Goal: Check status

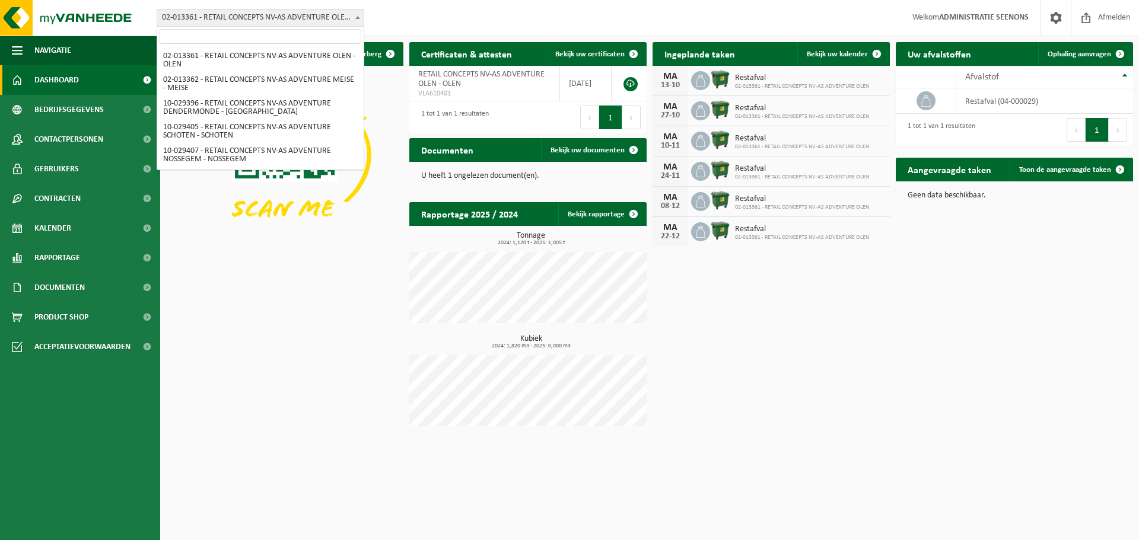
click at [317, 15] on span "02-013361 - RETAIL CONCEPTS NV-AS ADVENTURE OLEN - OLEN" at bounding box center [260, 17] width 206 height 17
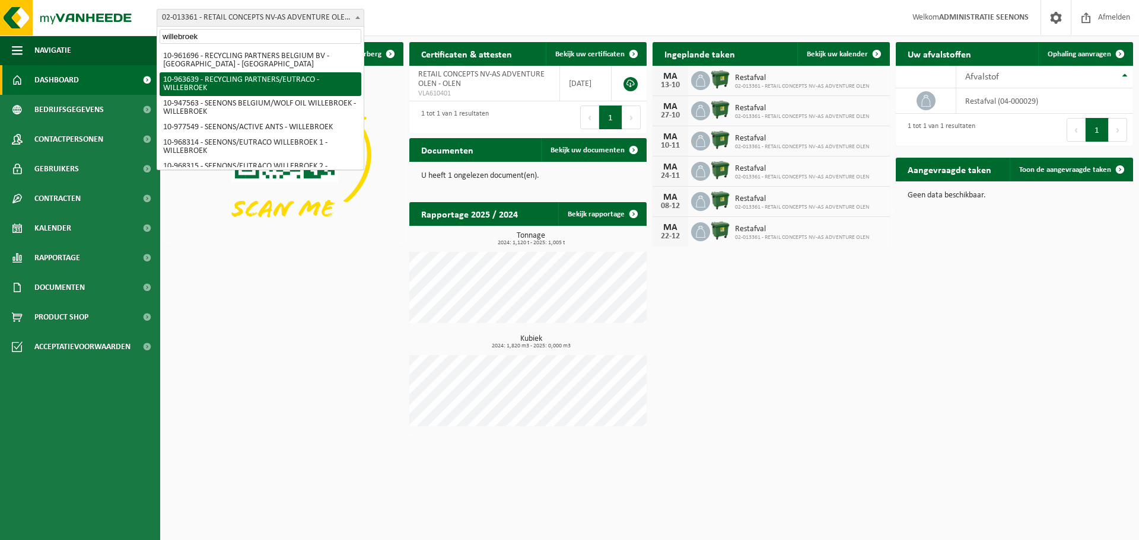
scroll to position [39, 0]
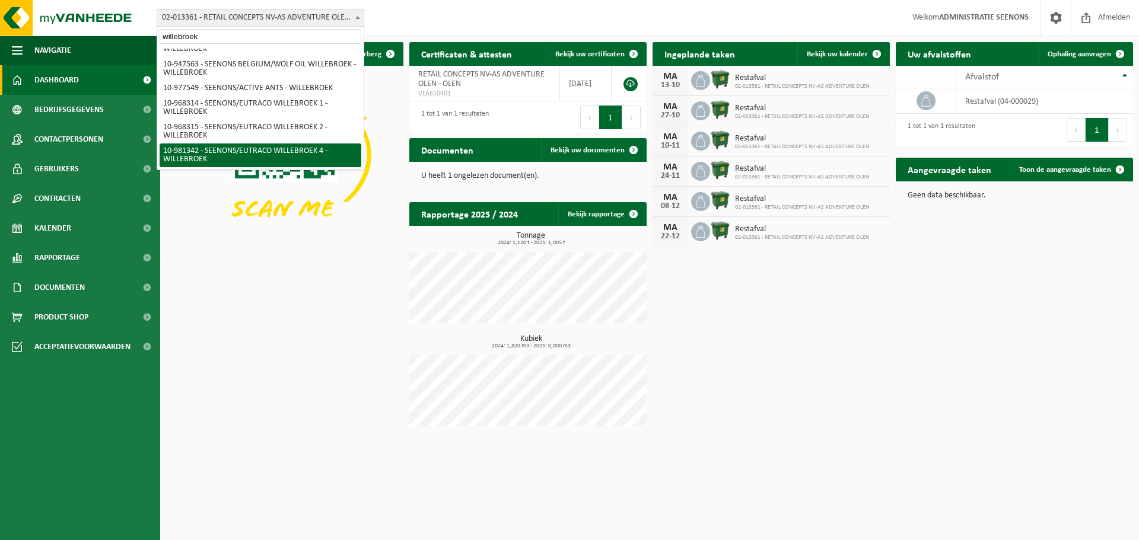
type input "willebroek"
select select "161904"
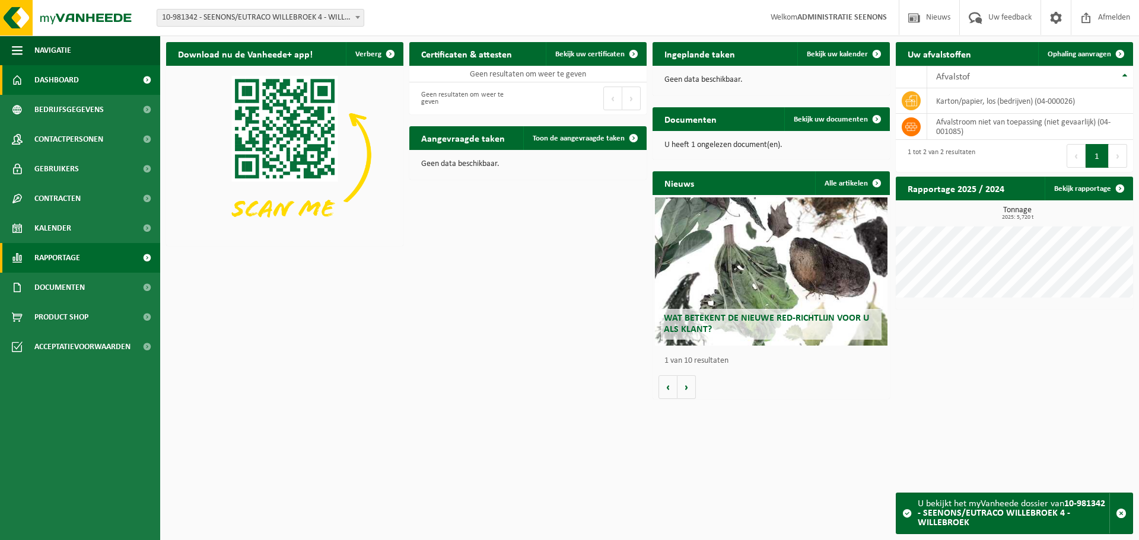
click at [73, 262] on span "Rapportage" at bounding box center [57, 258] width 46 height 30
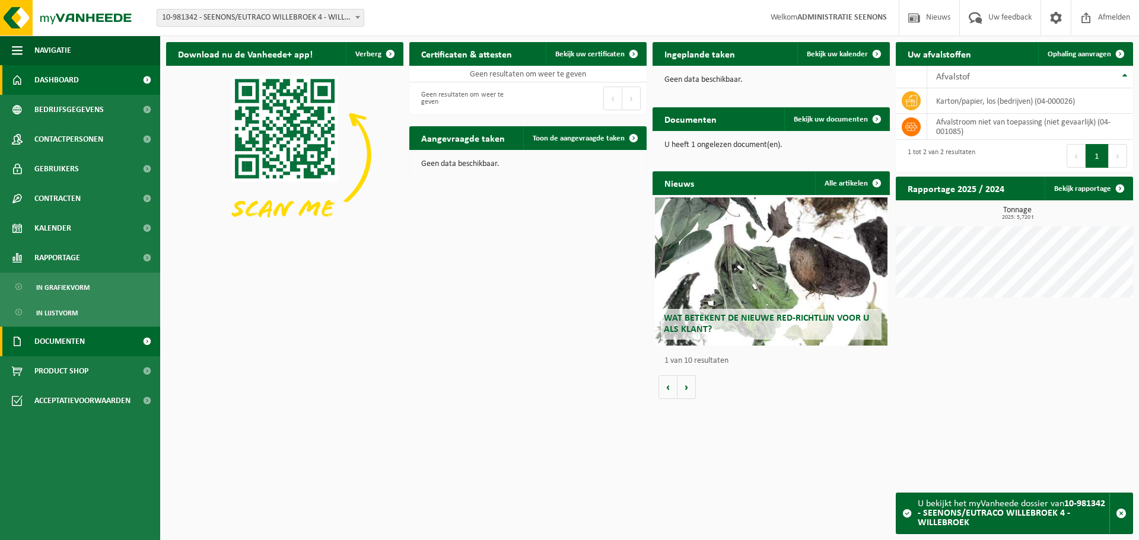
click at [74, 334] on span "Documenten" at bounding box center [59, 342] width 50 height 30
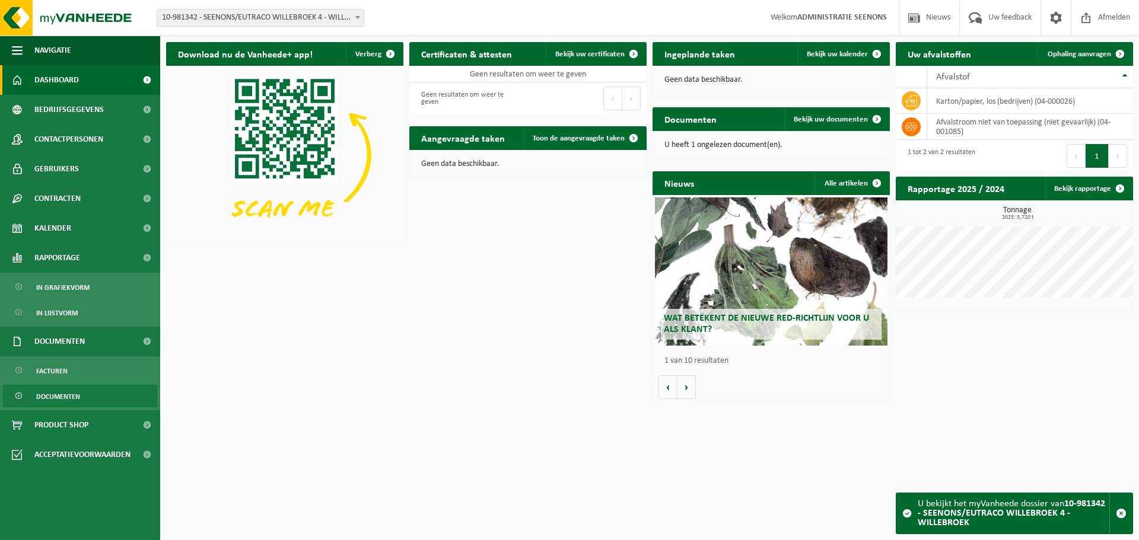
click at [85, 390] on link "Documenten" at bounding box center [80, 396] width 154 height 23
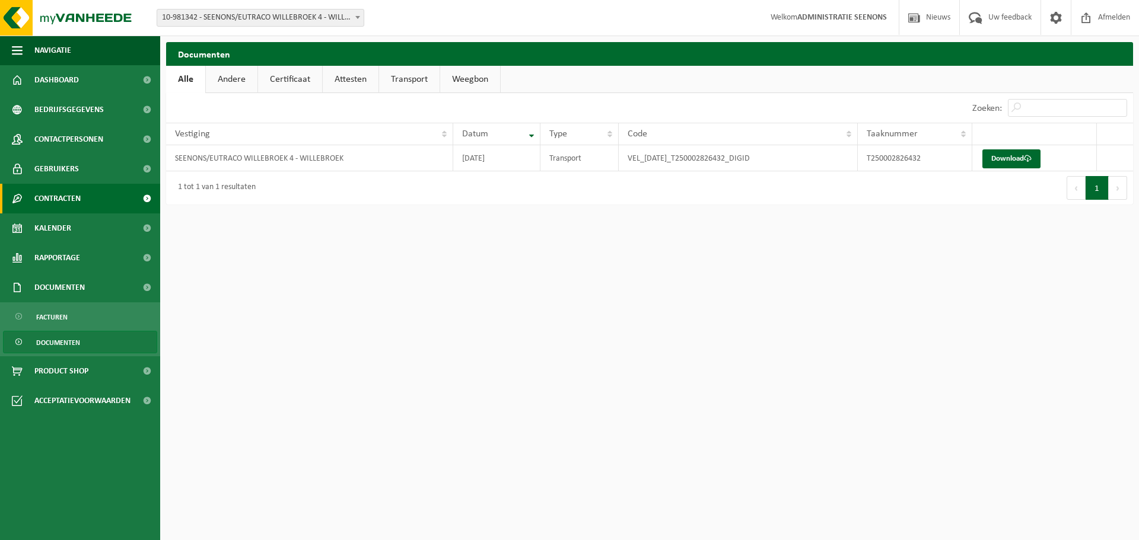
click at [90, 186] on link "Contracten" at bounding box center [80, 199] width 160 height 30
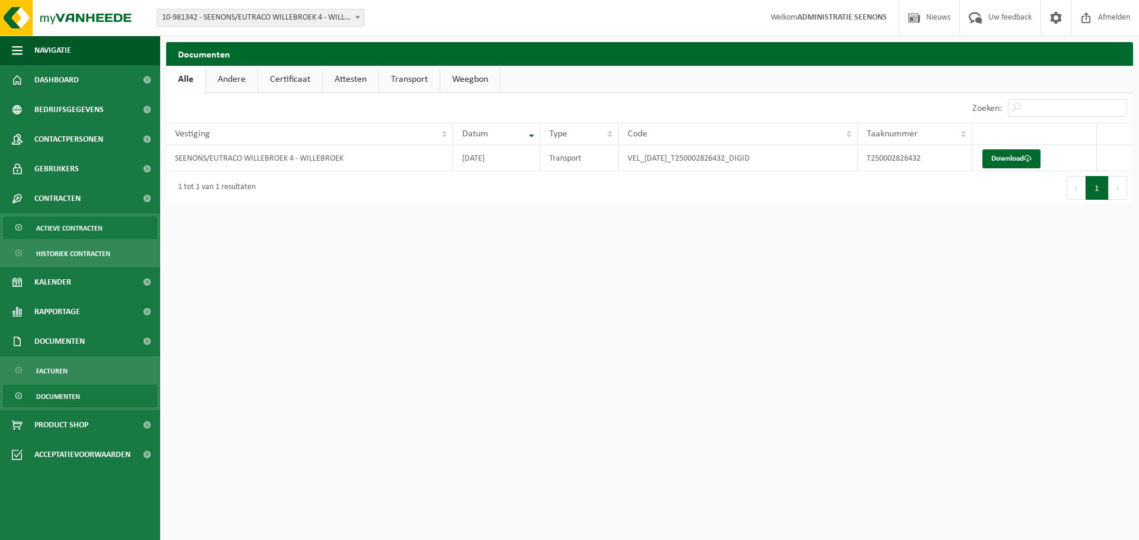
click at [82, 234] on span "Actieve contracten" at bounding box center [69, 228] width 66 height 23
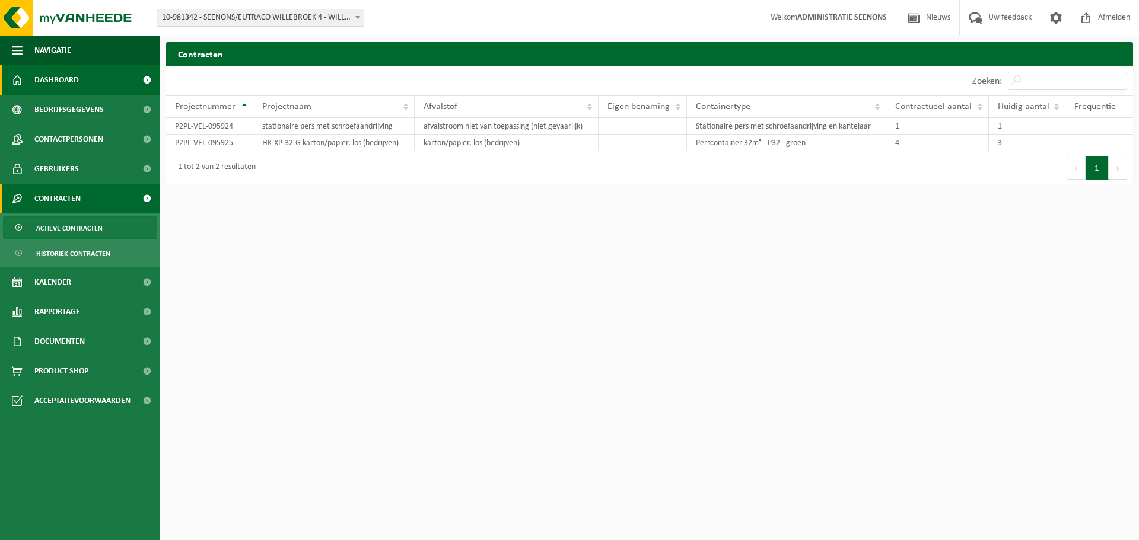
click at [91, 78] on link "Dashboard" at bounding box center [80, 80] width 160 height 30
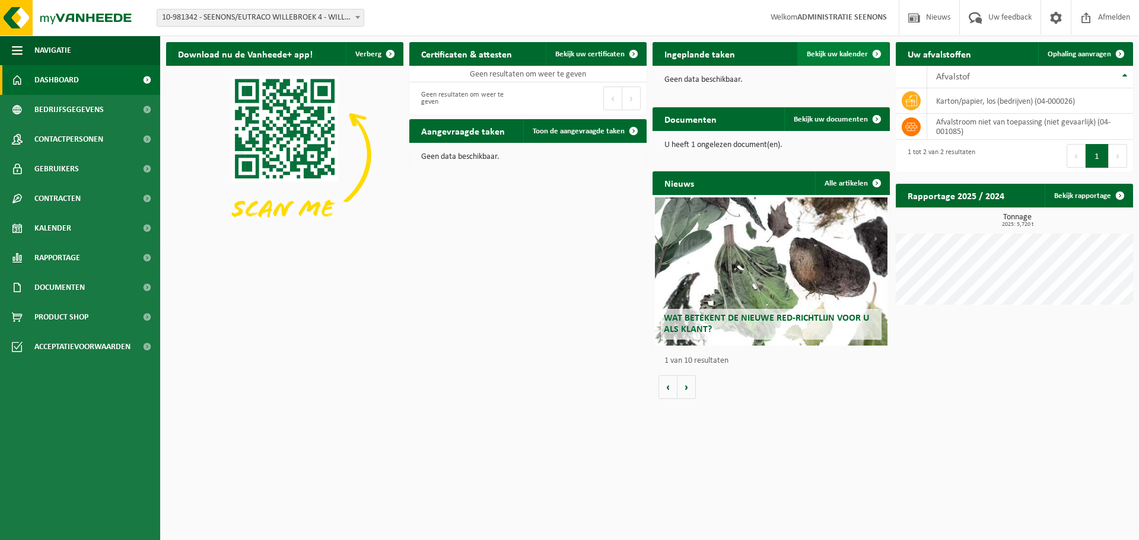
click at [838, 58] on span "Bekijk uw kalender" at bounding box center [837, 54] width 61 height 8
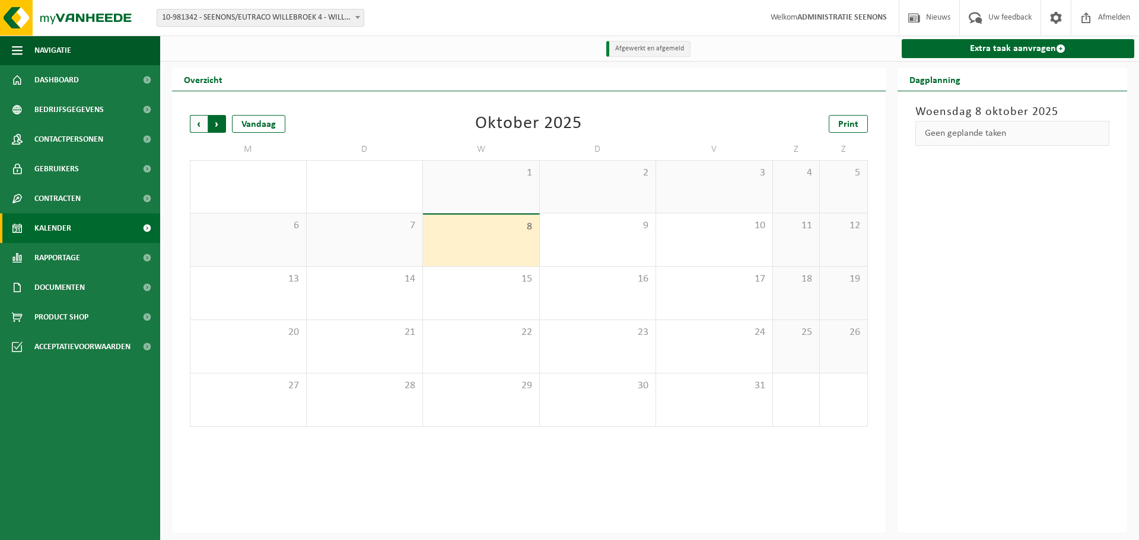
click at [198, 130] on span "Vorige" at bounding box center [199, 124] width 18 height 18
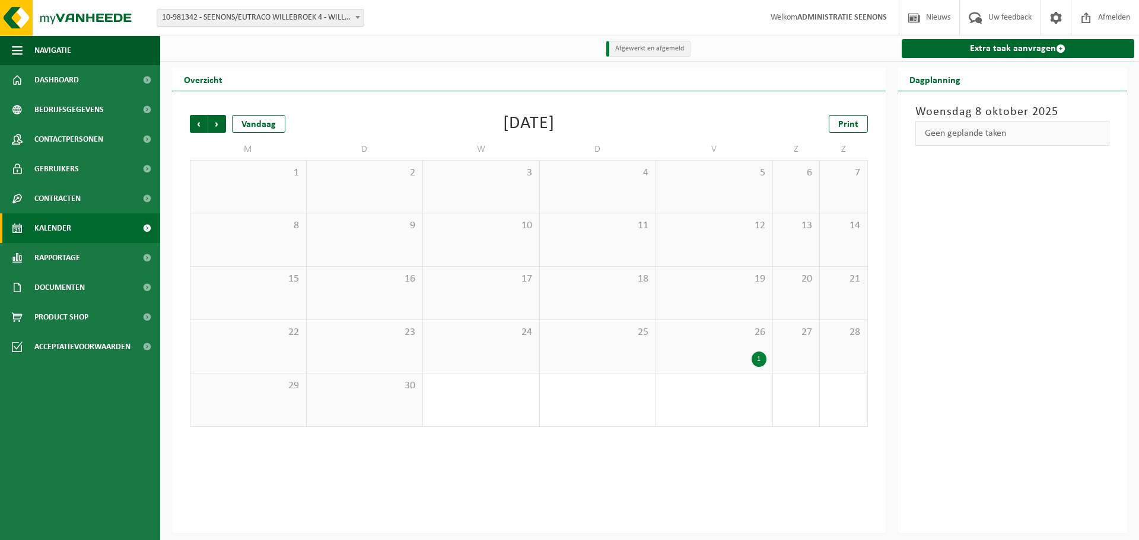
click at [705, 337] on span "26" at bounding box center [714, 332] width 104 height 13
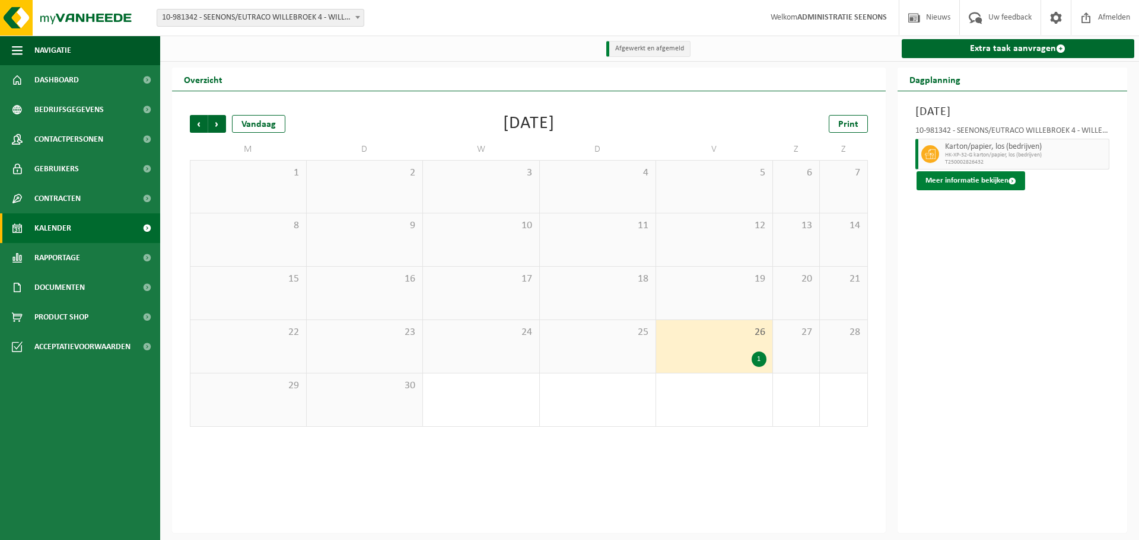
click at [964, 184] on button "Meer informatie bekijken" at bounding box center [970, 180] width 109 height 19
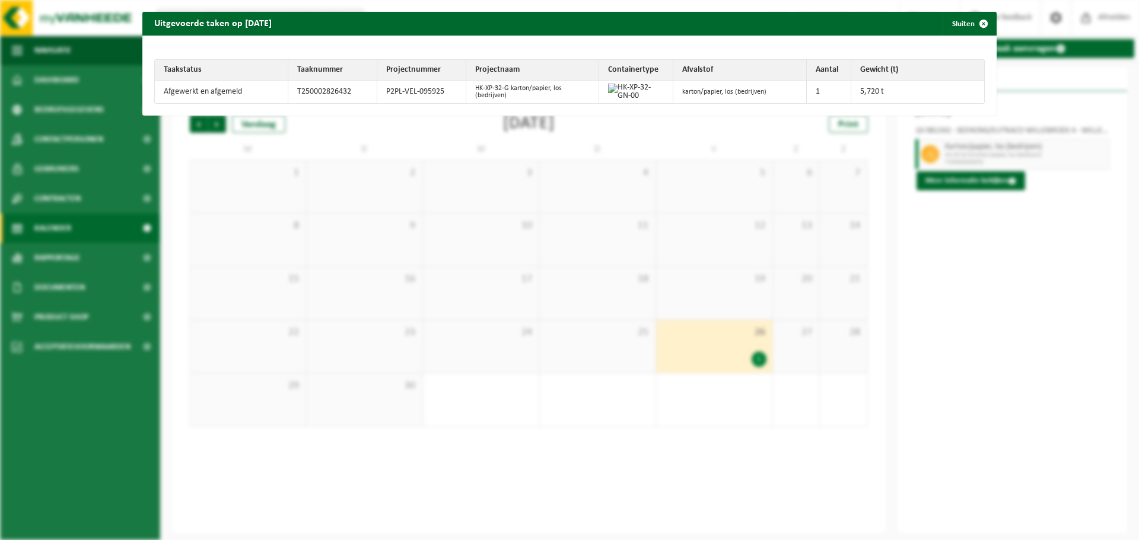
click at [906, 93] on td "5,720 t" at bounding box center [917, 92] width 133 height 23
drag, startPoint x: 906, startPoint y: 93, endPoint x: 214, endPoint y: 101, distance: 692.2
click at [214, 101] on tr "Afgewerkt en afgemeld T250002826432 P2PL-VEL-095925 HK-XP-32-G karton/papier, l…" at bounding box center [569, 92] width 829 height 23
click at [213, 100] on td "Afgewerkt en afgemeld" at bounding box center [221, 92] width 133 height 23
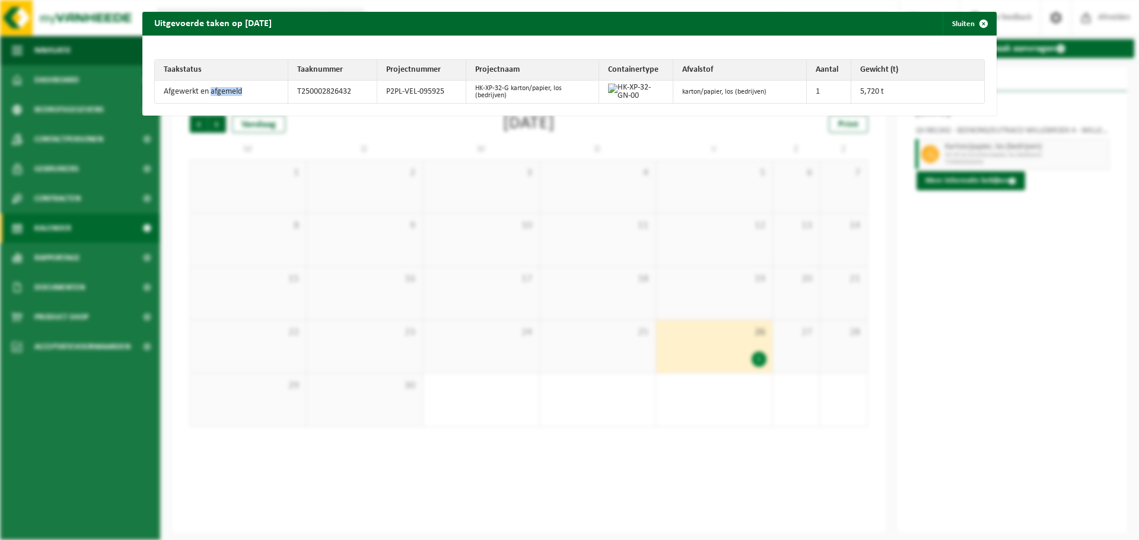
click at [213, 100] on td "Afgewerkt en afgemeld" at bounding box center [221, 92] width 133 height 23
drag, startPoint x: 213, startPoint y: 100, endPoint x: 894, endPoint y: 91, distance: 681.5
click at [894, 91] on tr "Afgewerkt en afgemeld T250002826432 P2PL-VEL-095925 HK-XP-32-G karton/papier, l…" at bounding box center [569, 92] width 829 height 23
click at [894, 91] on td "5,720 t" at bounding box center [917, 92] width 133 height 23
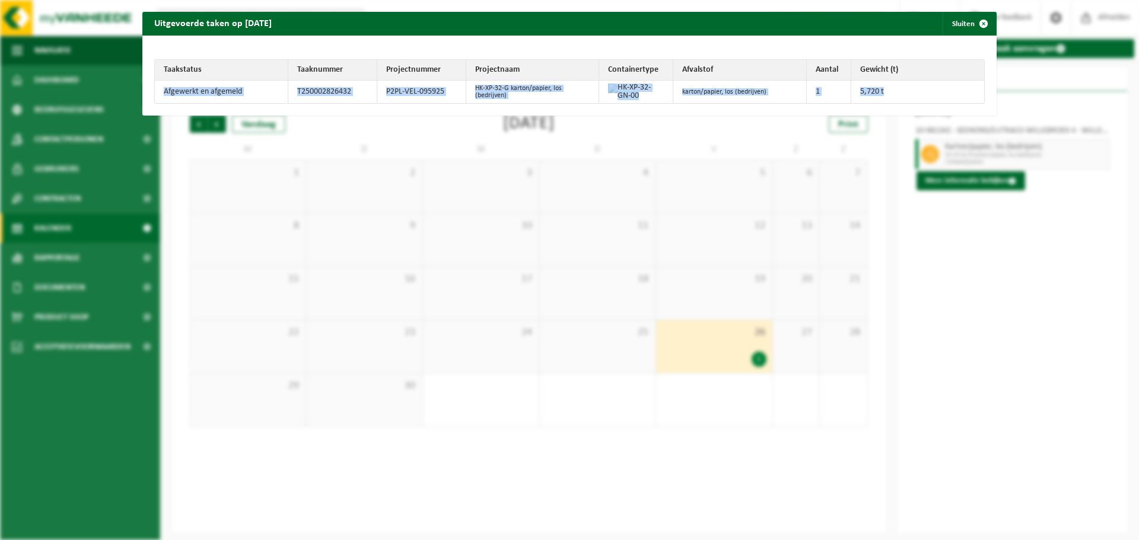
drag, startPoint x: 894, startPoint y: 91, endPoint x: 188, endPoint y: 86, distance: 706.4
click at [188, 86] on tr "Afgewerkt en afgemeld T250002826432 P2PL-VEL-095925 HK-XP-32-G karton/papier, l…" at bounding box center [569, 92] width 829 height 23
click at [188, 86] on td "Afgewerkt en afgemeld" at bounding box center [221, 92] width 133 height 23
drag, startPoint x: 188, startPoint y: 86, endPoint x: 945, endPoint y: 96, distance: 757.4
click at [945, 96] on tr "Afgewerkt en afgemeld T250002826432 P2PL-VEL-095925 HK-XP-32-G karton/papier, l…" at bounding box center [569, 92] width 829 height 23
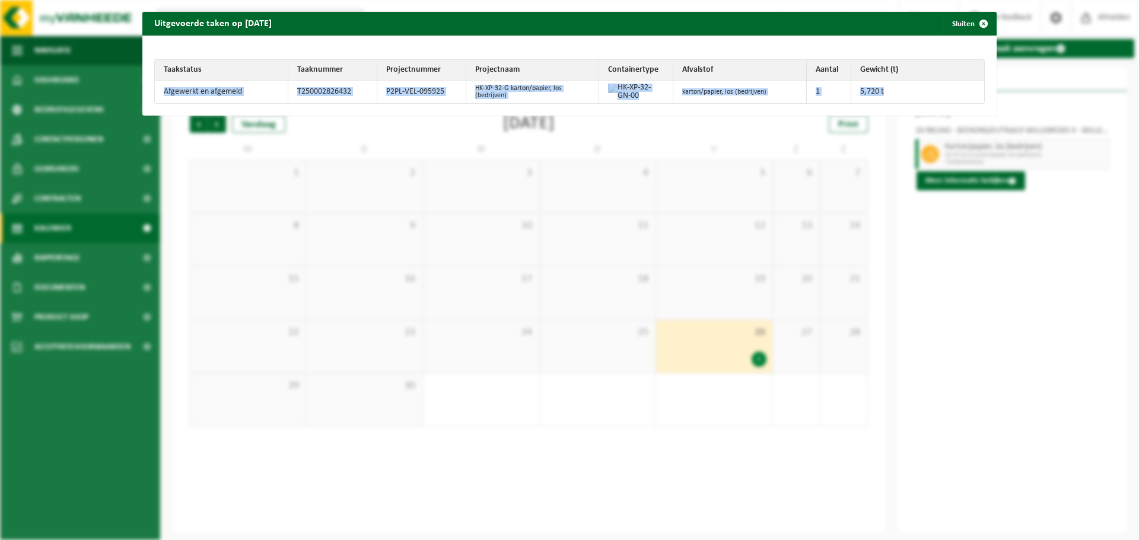
click at [945, 96] on td "5,720 t" at bounding box center [917, 92] width 133 height 23
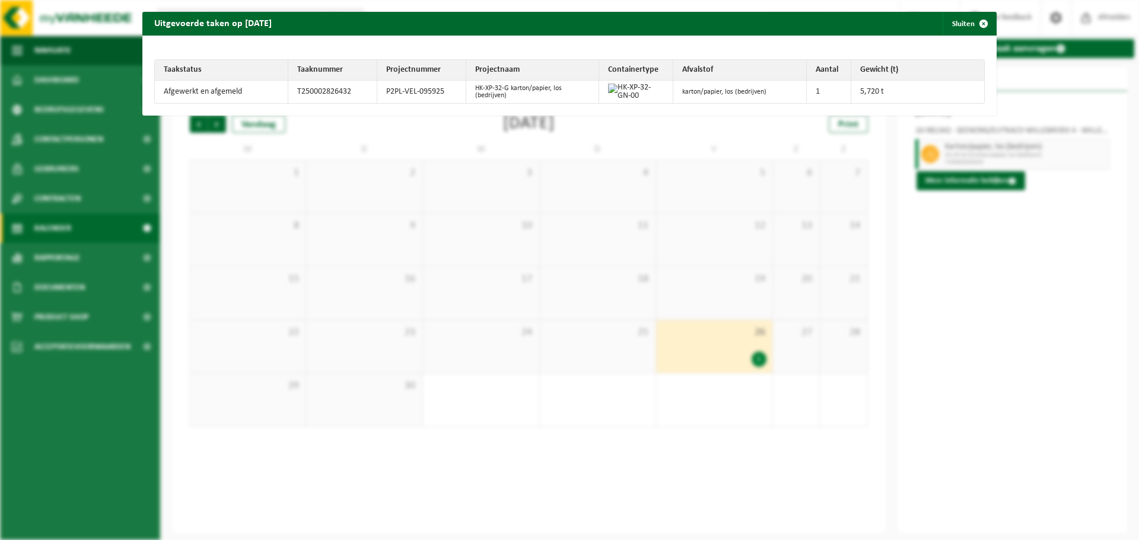
click at [1093, 143] on div "Uitgevoerde taken op [DATE] Sluiten Taakstatus Taaknummer Projectnummer Project…" at bounding box center [569, 270] width 1139 height 540
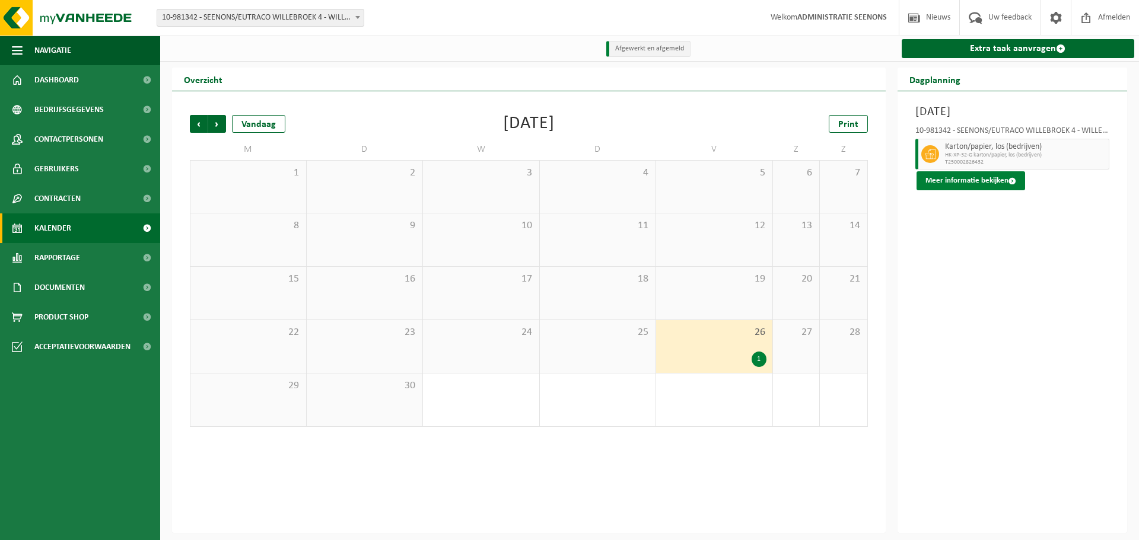
click at [1010, 189] on button "Meer informatie bekijken" at bounding box center [970, 180] width 109 height 19
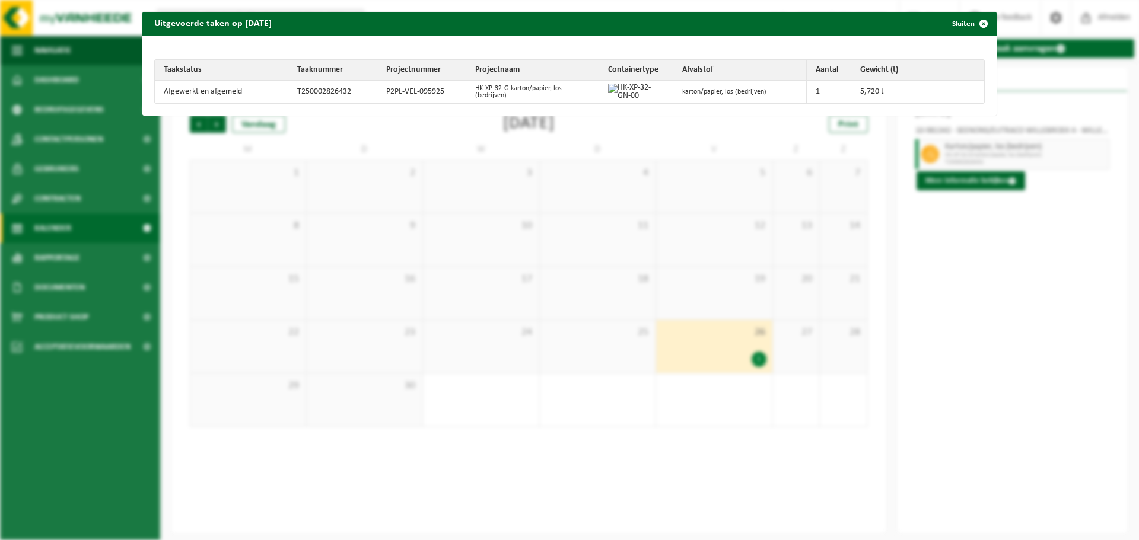
click at [214, 95] on td "Afgewerkt en afgemeld" at bounding box center [221, 92] width 133 height 23
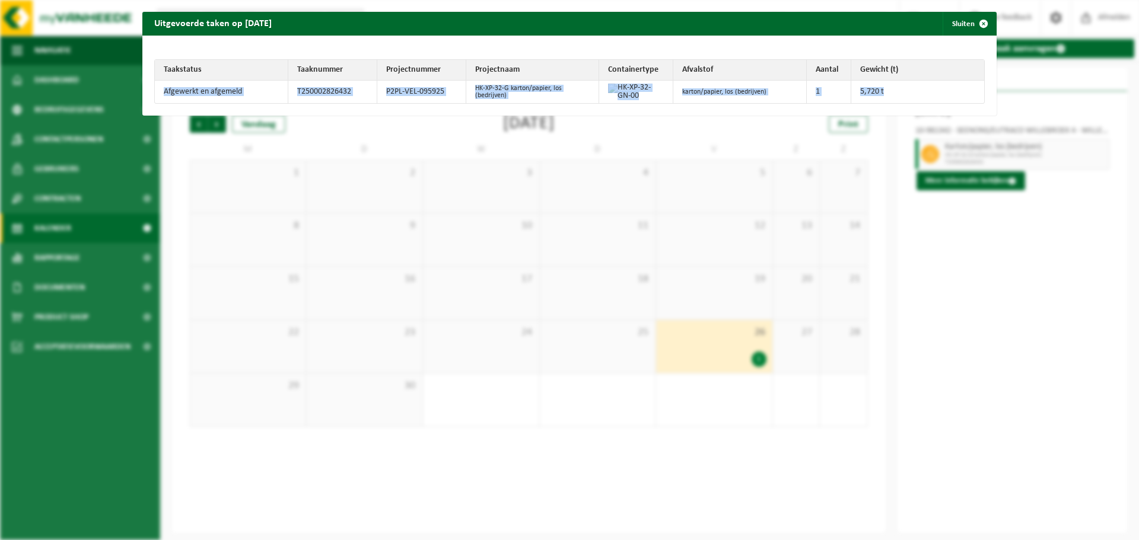
drag, startPoint x: 214, startPoint y: 95, endPoint x: 894, endPoint y: 98, distance: 680.3
click at [894, 98] on tr "Afgewerkt en afgemeld T250002826432 P2PL-VEL-095925 HK-XP-32-G karton/papier, l…" at bounding box center [569, 92] width 829 height 23
click at [894, 98] on td "5,720 t" at bounding box center [917, 92] width 133 height 23
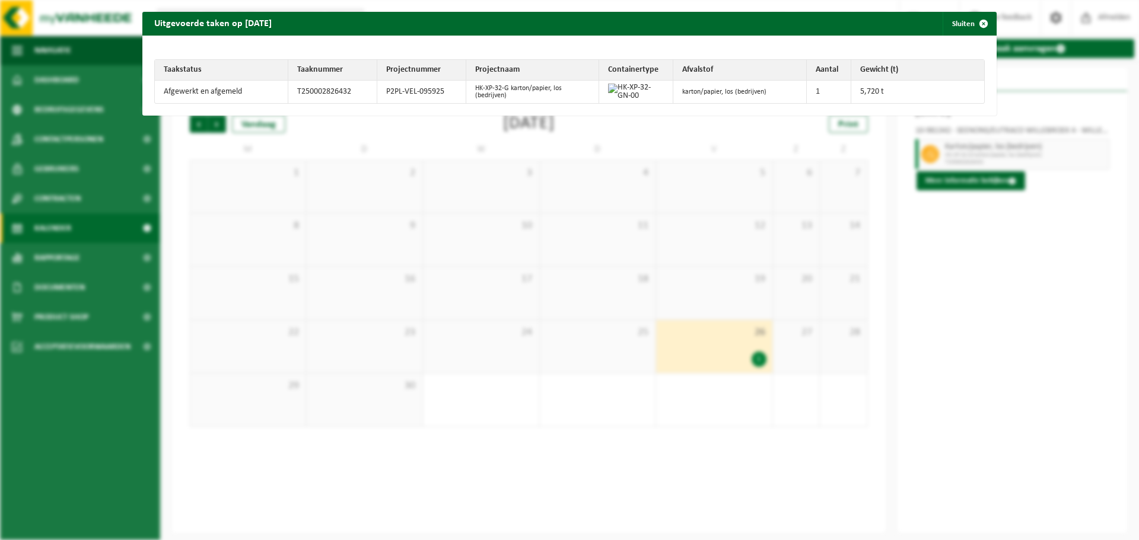
click at [881, 158] on div "Uitgevoerde taken op [DATE] Sluiten Taakstatus Taaknummer Projectnummer Project…" at bounding box center [569, 270] width 1139 height 540
